Goal: Task Accomplishment & Management: Manage account settings

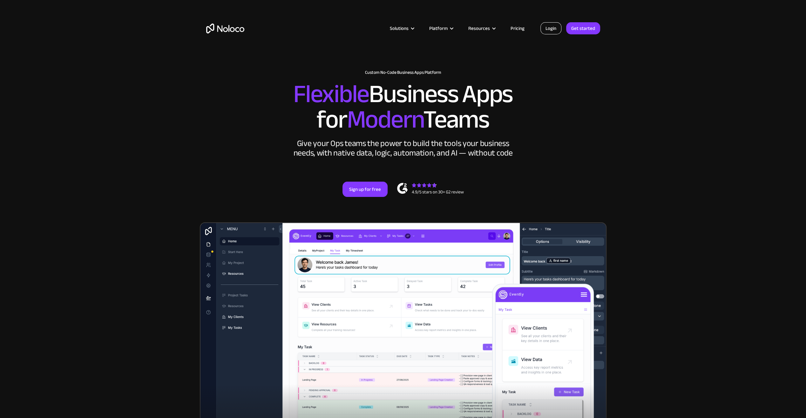
click at [553, 26] on link "Login" at bounding box center [550, 28] width 21 height 12
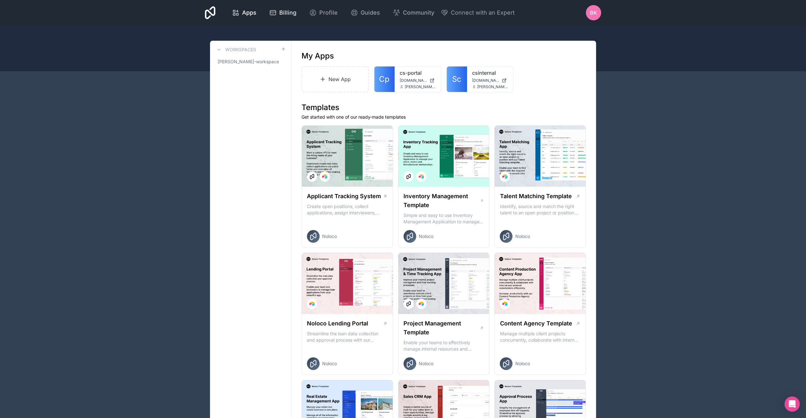
click at [294, 10] on span "Billing" at bounding box center [287, 12] width 17 height 9
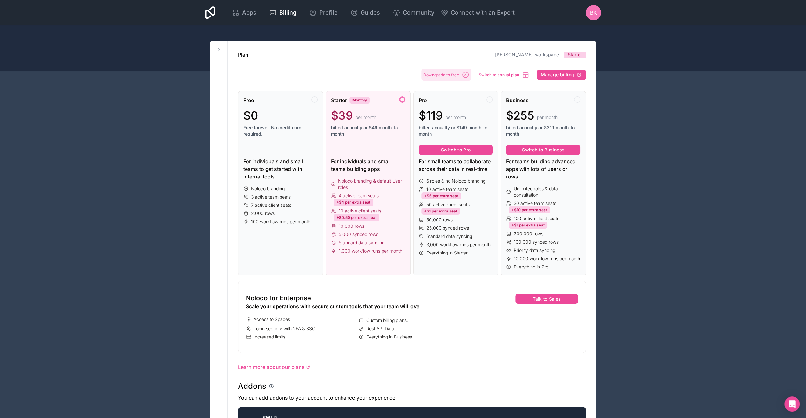
click at [438, 76] on span "Downgrade to free" at bounding box center [442, 74] width 36 height 5
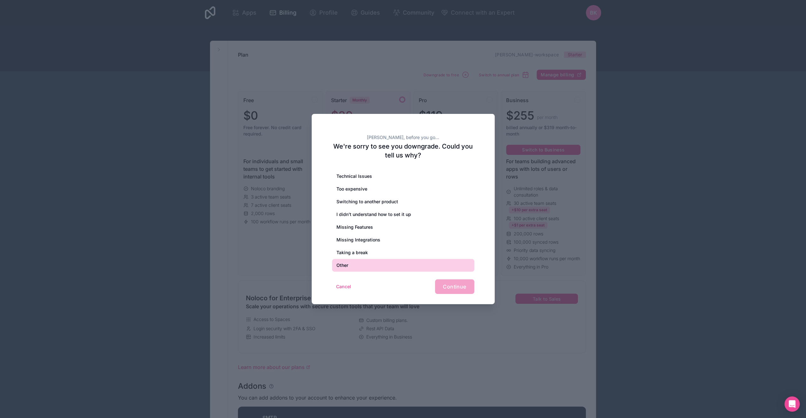
click at [376, 270] on div "Other" at bounding box center [403, 265] width 142 height 13
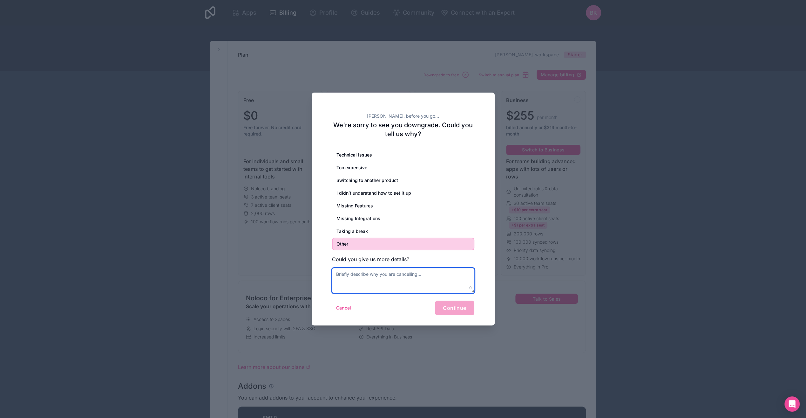
click at [438, 281] on textarea at bounding box center [403, 280] width 142 height 25
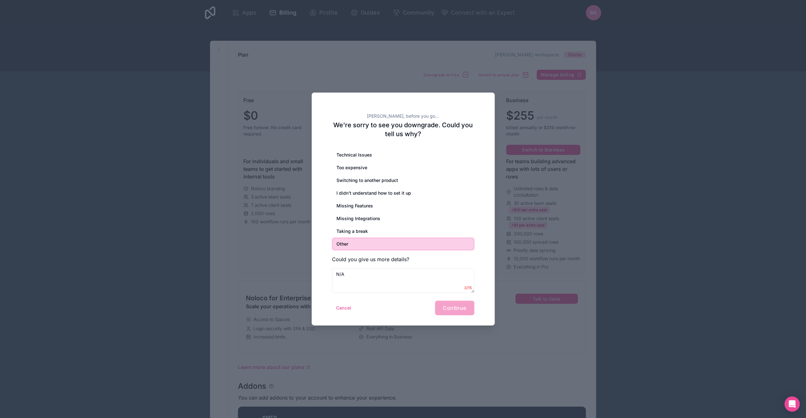
click at [467, 264] on div "Technical Issues Too expensive Switching to another product I didn’t understand…" at bounding box center [403, 220] width 142 height 144
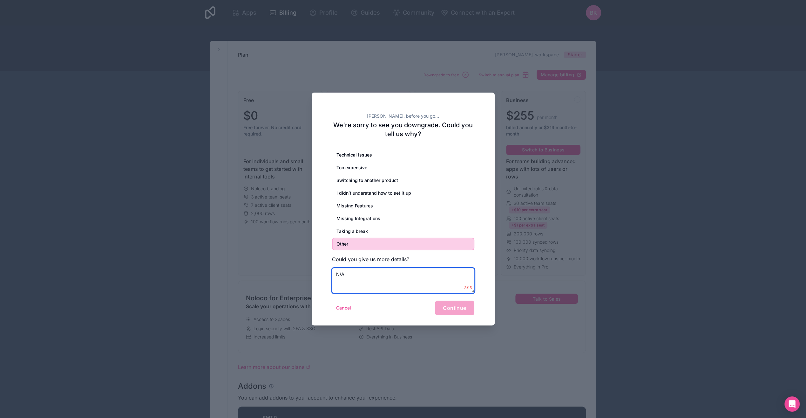
click at [426, 277] on textarea "N/A" at bounding box center [403, 280] width 142 height 25
type textarea "N/A Don't Make me give a reason if I don't have one."
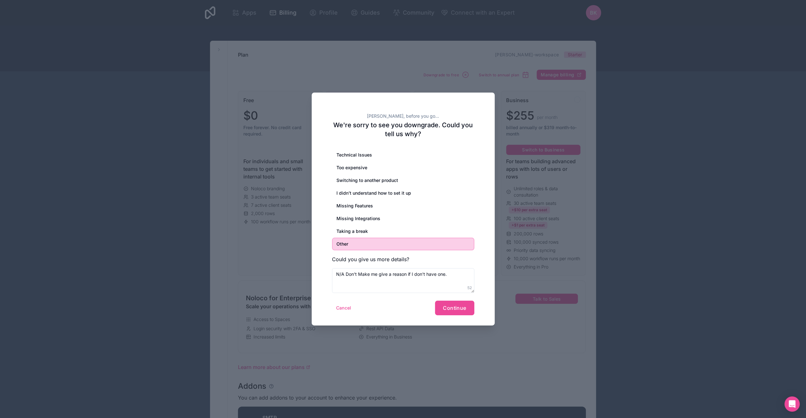
click at [449, 316] on div "Benjamin, before you go... We're sorry to see you downgrade. Could you tell us …" at bounding box center [403, 208] width 183 height 233
click at [446, 306] on span "Continue" at bounding box center [454, 307] width 23 height 6
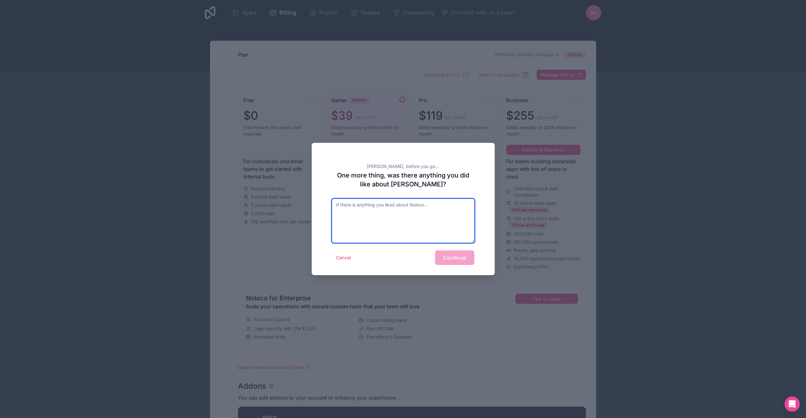
click at [420, 222] on textarea at bounding box center [403, 221] width 142 height 44
click at [411, 236] on textarea at bounding box center [403, 221] width 142 height 44
type textarea "N/A"
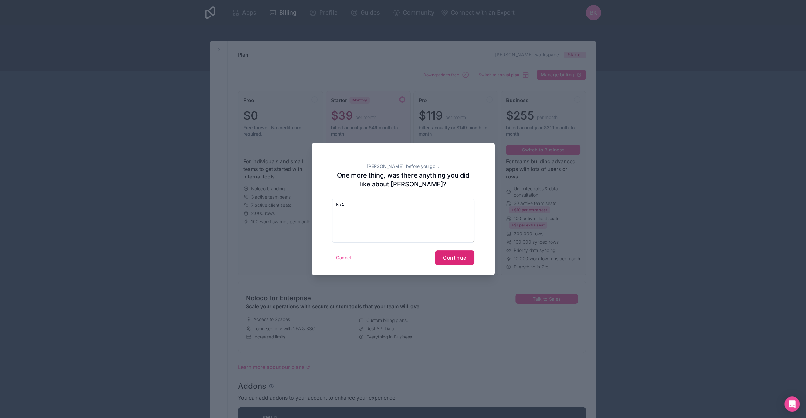
click at [444, 251] on button "Continue" at bounding box center [454, 257] width 39 height 15
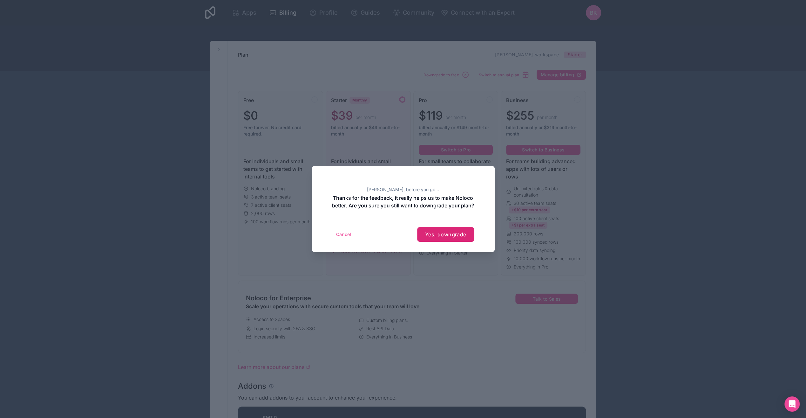
click at [435, 237] on span "Yes, downgrade" at bounding box center [445, 234] width 41 height 6
